Goal: Navigation & Orientation: Understand site structure

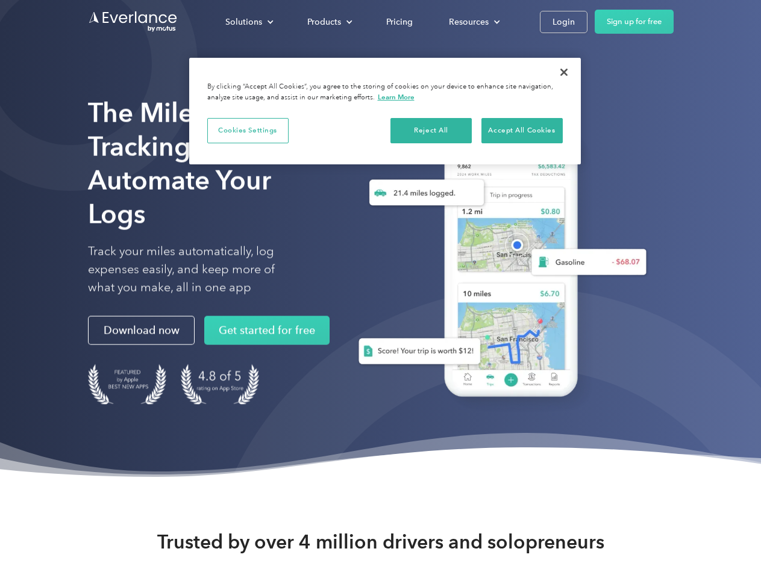
click at [249, 22] on div "Solutions" at bounding box center [243, 21] width 37 height 15
click at [328, 22] on div "Products" at bounding box center [324, 21] width 34 height 15
click at [473, 22] on div "Resources" at bounding box center [469, 21] width 40 height 15
click at [248, 130] on button "Cookies Settings" at bounding box center [247, 130] width 81 height 25
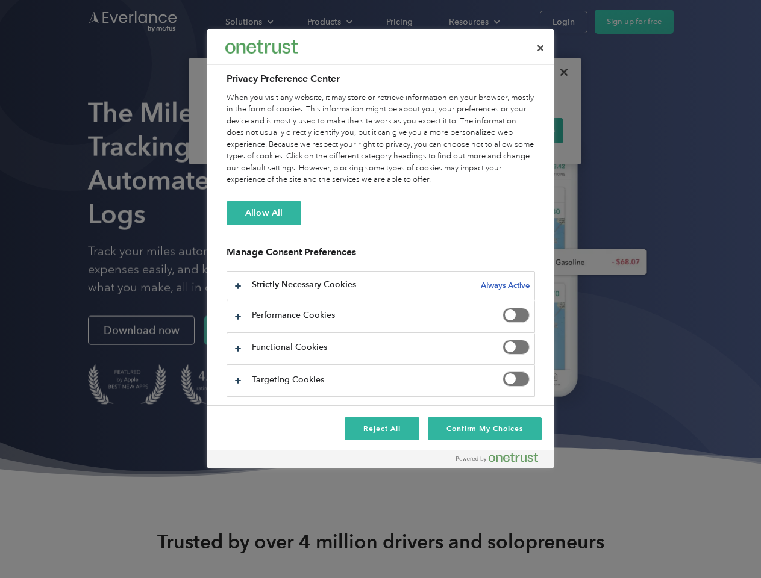
click at [431, 130] on div "When you visit any website, it may store or retrieve information on your browse…" at bounding box center [381, 139] width 308 height 94
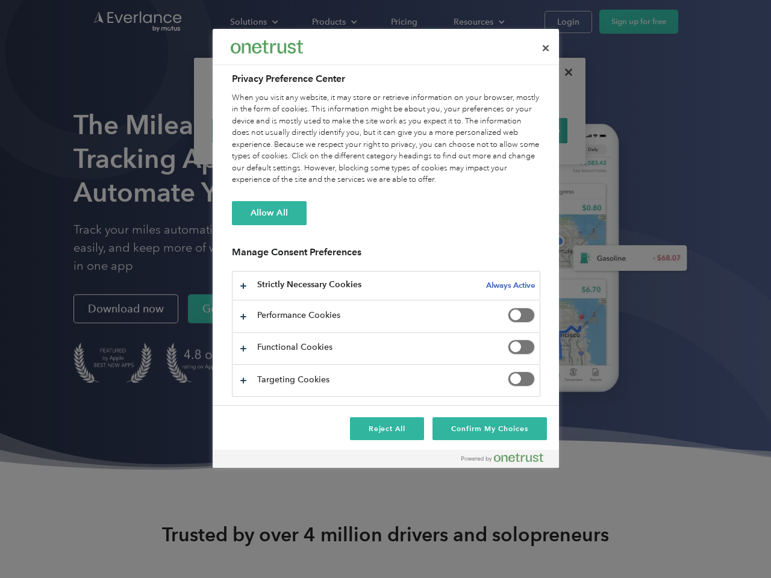
click at [522, 130] on div "When you visit any website, it may store or retrieve information on your browse…" at bounding box center [386, 139] width 308 height 94
click at [564, 72] on div at bounding box center [385, 289] width 771 height 578
